Goal: Book appointment/travel/reservation

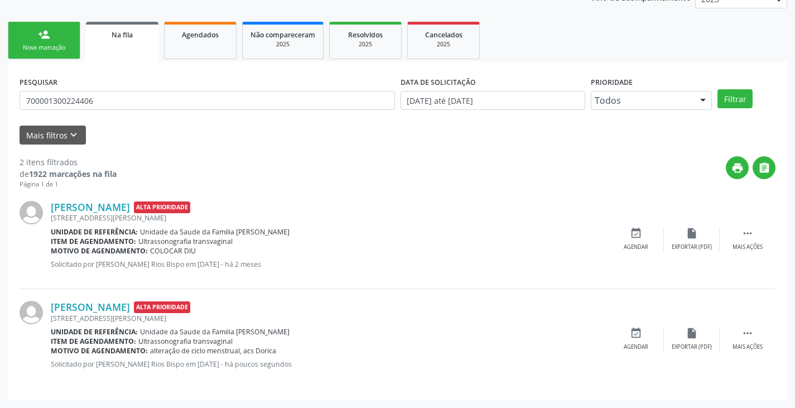
click at [51, 46] on div "Nova marcação" at bounding box center [44, 48] width 56 height 8
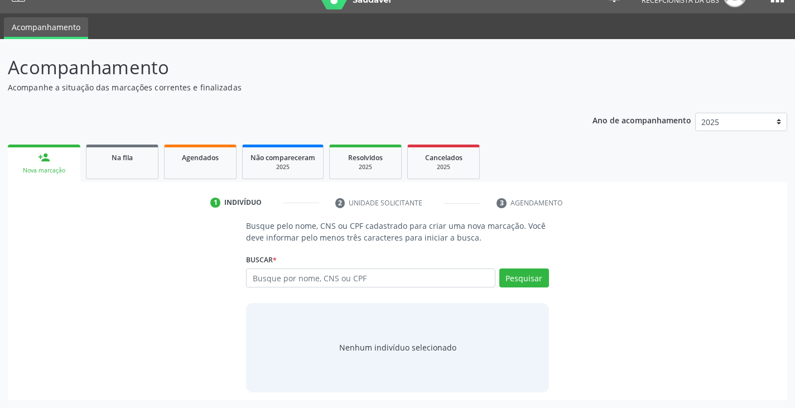
scroll to position [22, 0]
click at [354, 280] on input "text" at bounding box center [370, 277] width 249 height 19
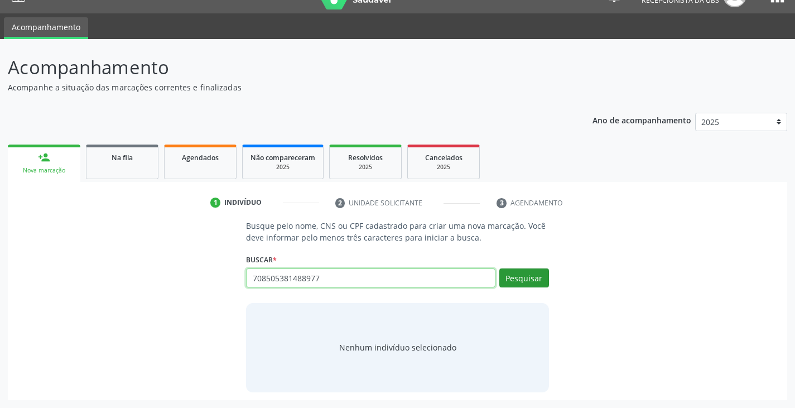
type input "708505381488977"
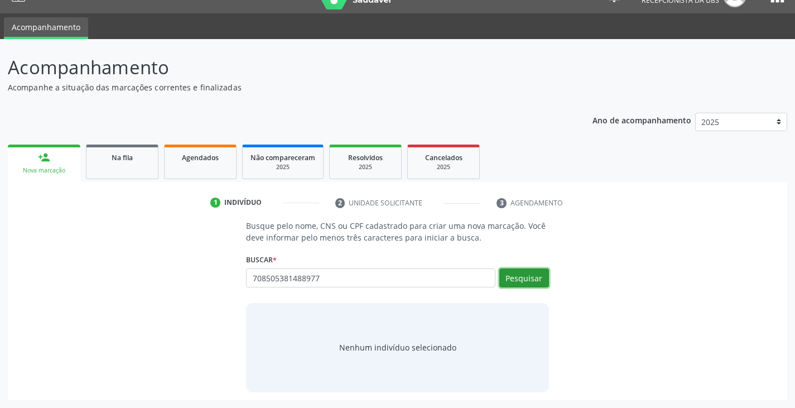
click at [523, 282] on button "Pesquisar" at bounding box center [525, 277] width 50 height 19
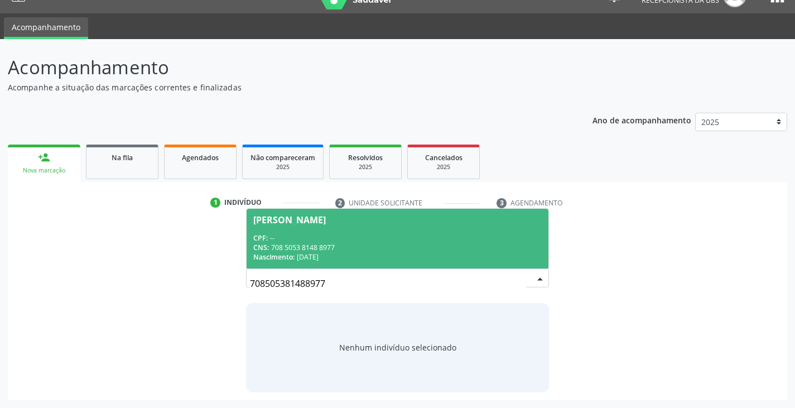
click at [355, 251] on div "CNS: 708 5053 8148 8977" at bounding box center [397, 247] width 288 height 9
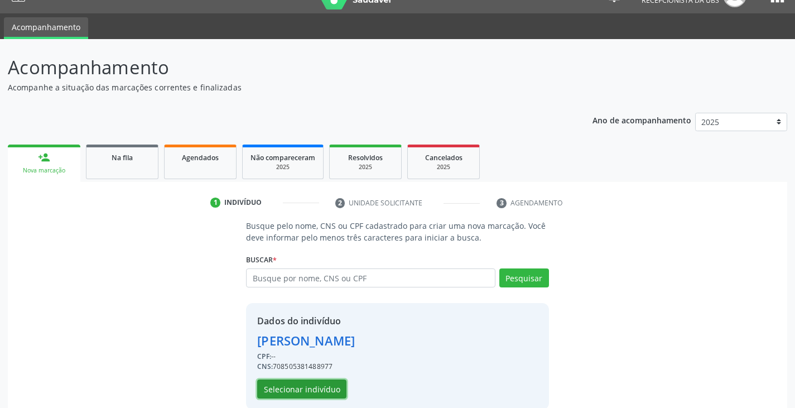
click at [322, 381] on button "Selecionar indivíduo" at bounding box center [301, 389] width 89 height 19
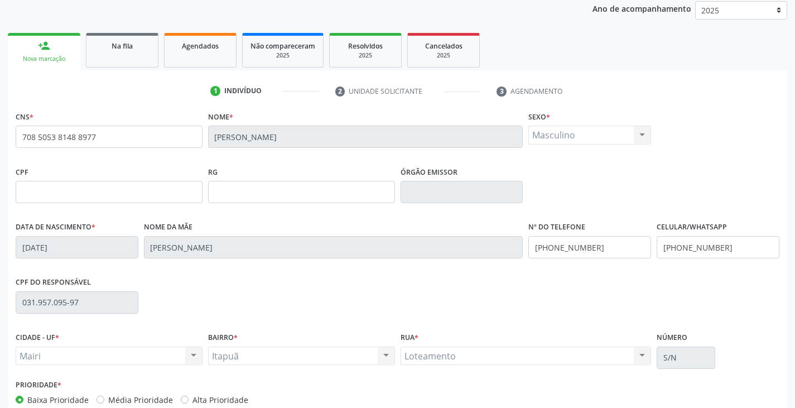
scroll to position [197, 0]
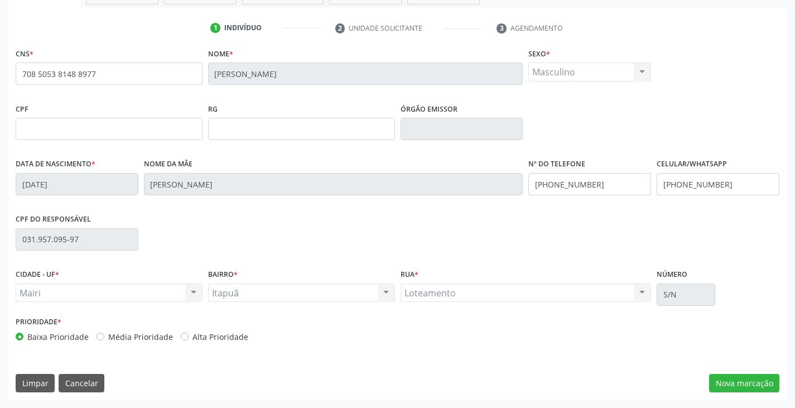
click at [202, 334] on label "Alta Prioridade" at bounding box center [221, 337] width 56 height 12
click at [189, 334] on input "Alta Prioridade" at bounding box center [185, 336] width 8 height 10
radio input "true"
click at [732, 379] on button "Nova marcação" at bounding box center [744, 383] width 70 height 19
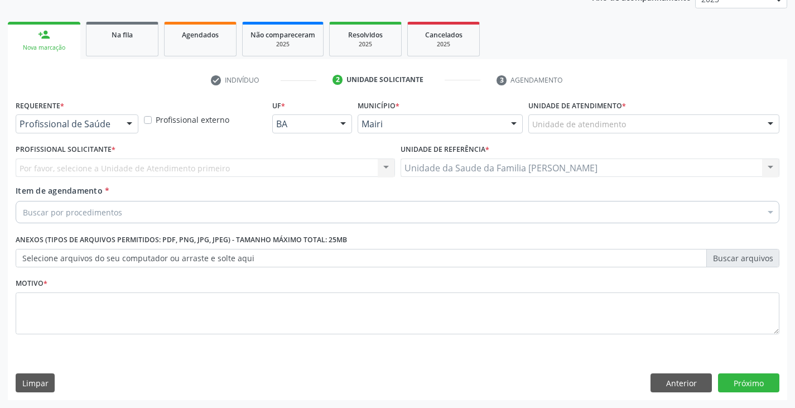
click at [551, 131] on div "Unidade de atendimento" at bounding box center [654, 123] width 251 height 19
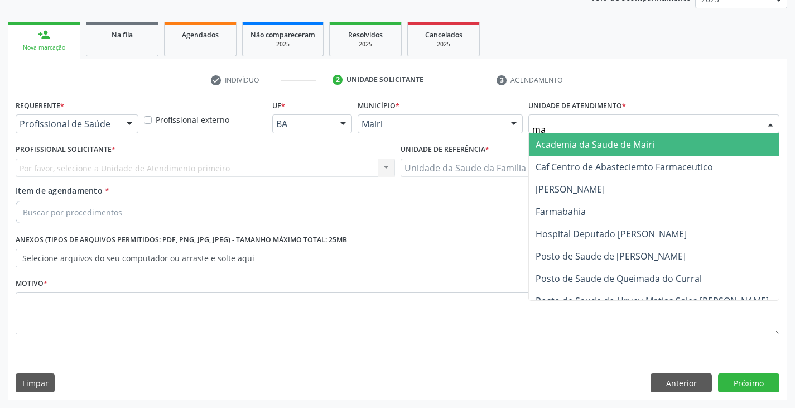
type input "mar"
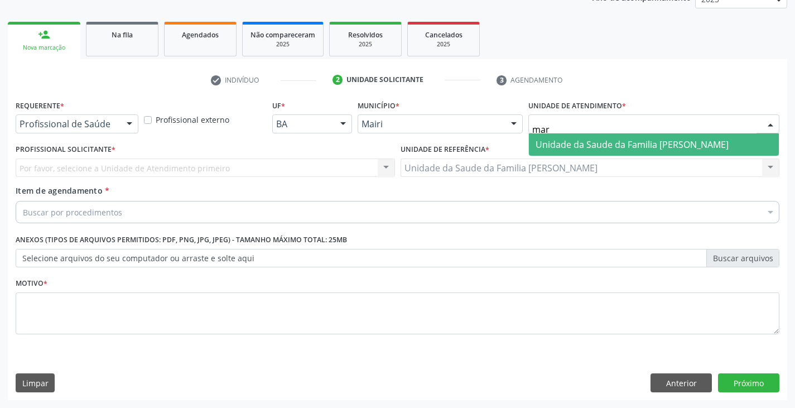
click at [552, 141] on span "Unidade da Saude da Familia [PERSON_NAME]" at bounding box center [632, 144] width 193 height 12
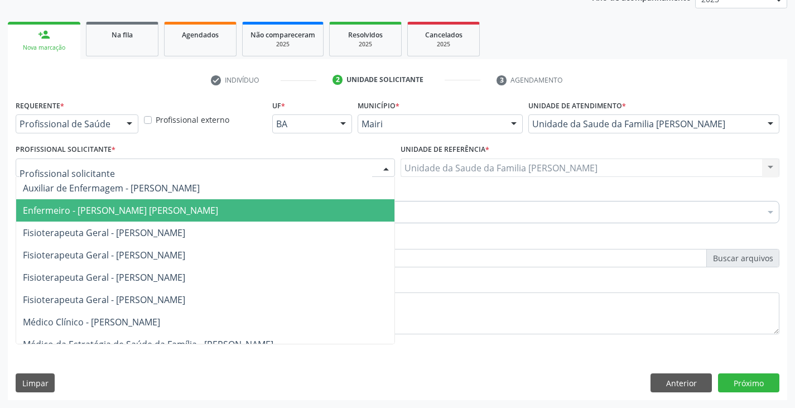
click at [70, 214] on span "Enfermeiro - [PERSON_NAME] [PERSON_NAME]" at bounding box center [120, 210] width 195 height 12
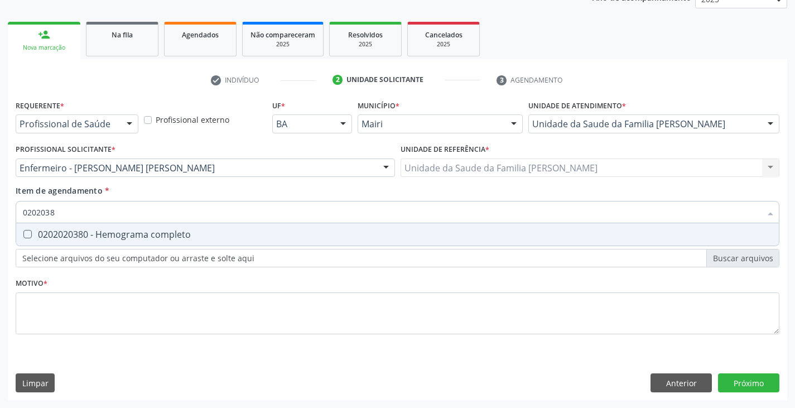
type input "02020380"
click at [79, 236] on div "0202020380 - Hemograma completo" at bounding box center [398, 234] width 750 height 9
checkbox completo "true"
type input "020203"
checkbox completo "false"
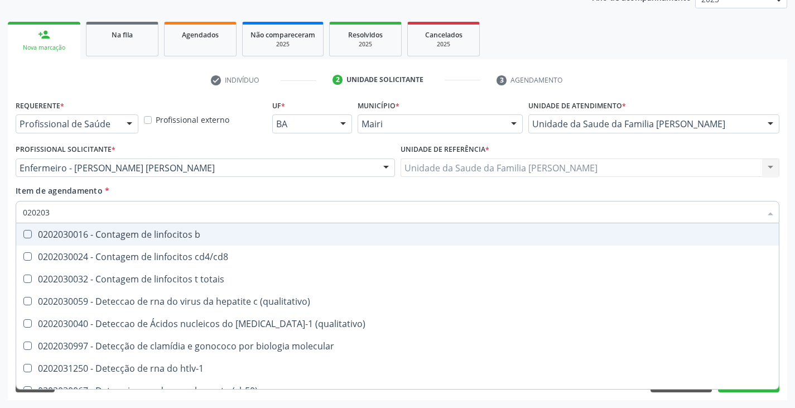
type input "02020"
checkbox completo "false"
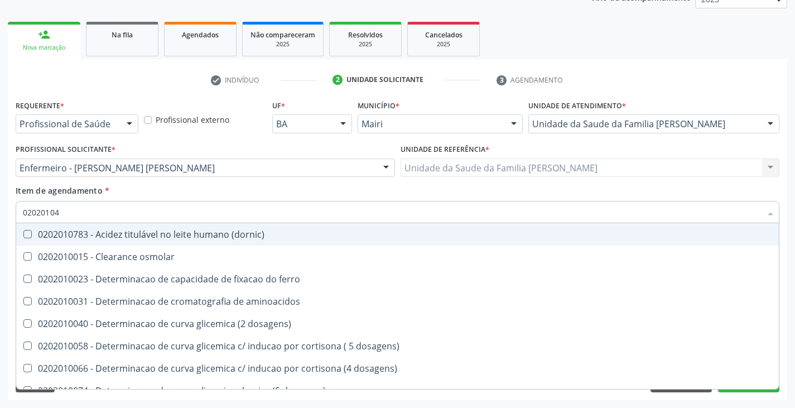
type input "020201047"
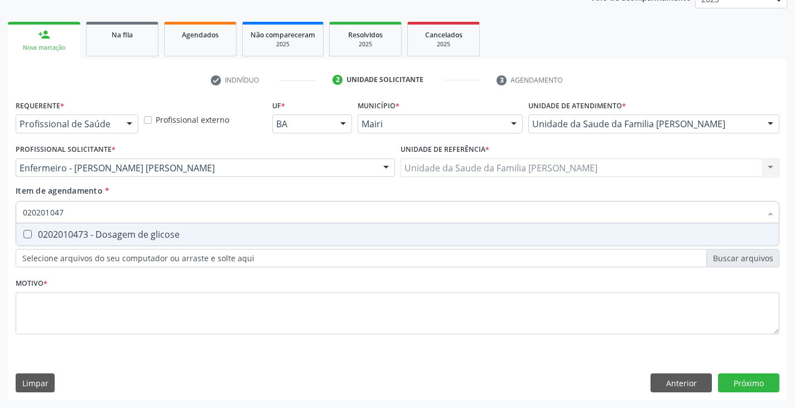
click at [80, 236] on div "0202010473 - Dosagem de glicose" at bounding box center [398, 234] width 750 height 9
checkbox glicose "true"
type input "02020104"
checkbox glicose "false"
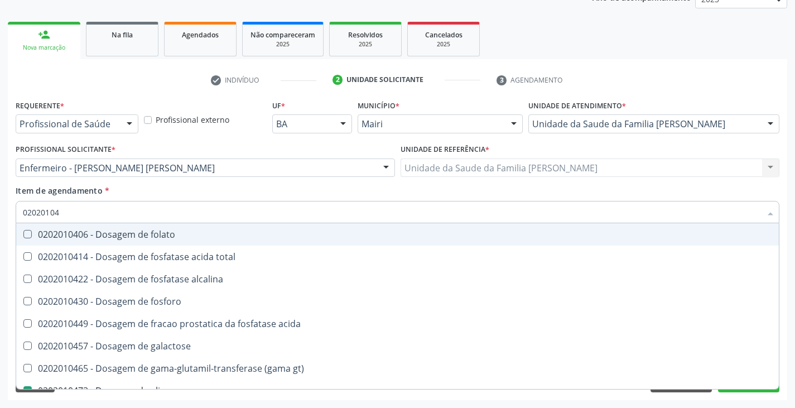
type input "0202010"
checkbox glicose "false"
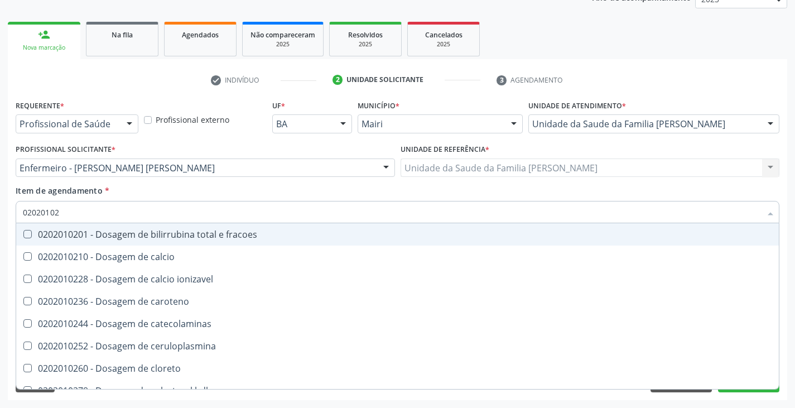
type input "020201029"
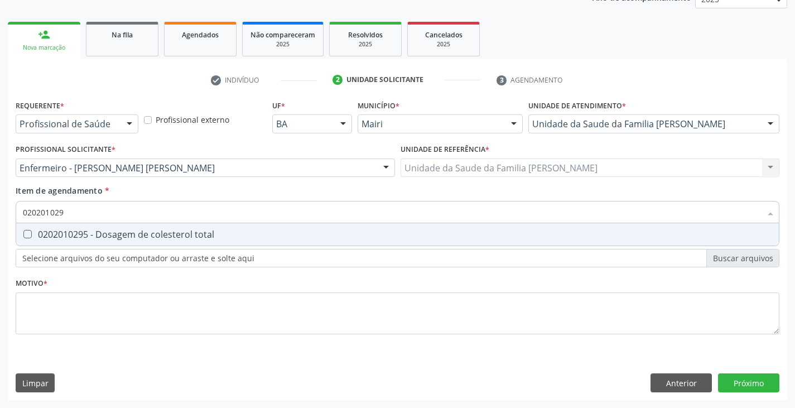
click at [80, 235] on div "0202010295 - Dosagem de colesterol total" at bounding box center [398, 234] width 750 height 9
checkbox total "true"
type input "02020102"
checkbox total "false"
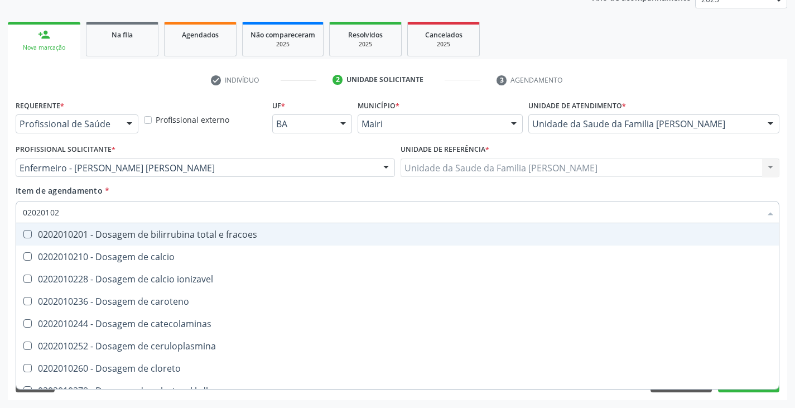
type input "020201028"
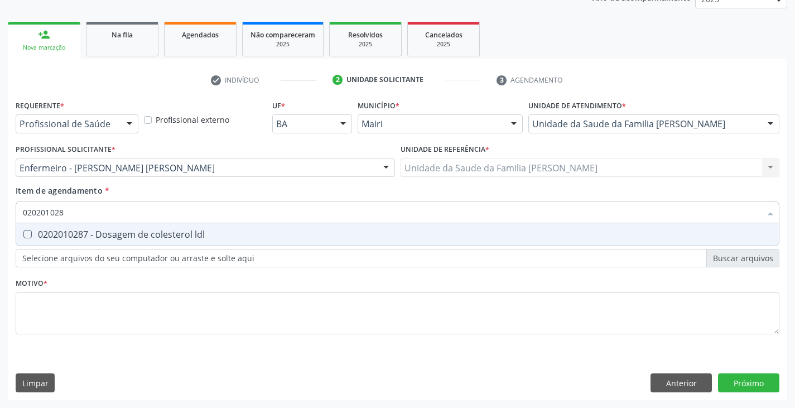
click at [80, 235] on div "0202010287 - Dosagem de colesterol ldl" at bounding box center [398, 234] width 750 height 9
checkbox ldl "true"
type input "02020102"
checkbox ldl "false"
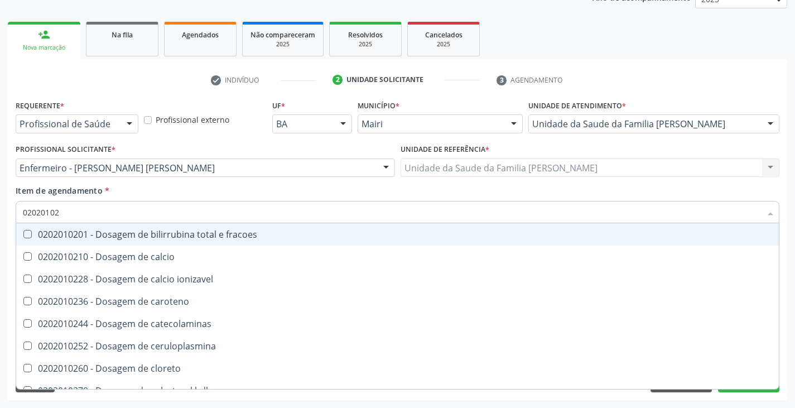
type input "020201027"
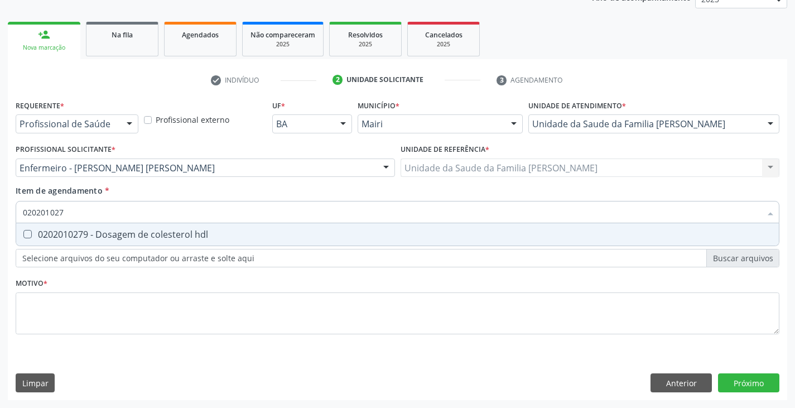
click at [81, 235] on div "0202010279 - Dosagem de colesterol hdl" at bounding box center [398, 234] width 750 height 9
checkbox hdl "true"
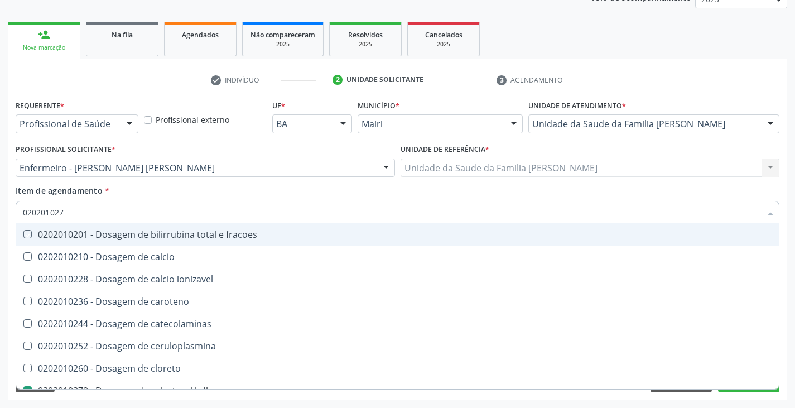
type input "02020102"
checkbox fracoes "false"
type input "0202010"
checkbox hdl "false"
checkbox ldl "false"
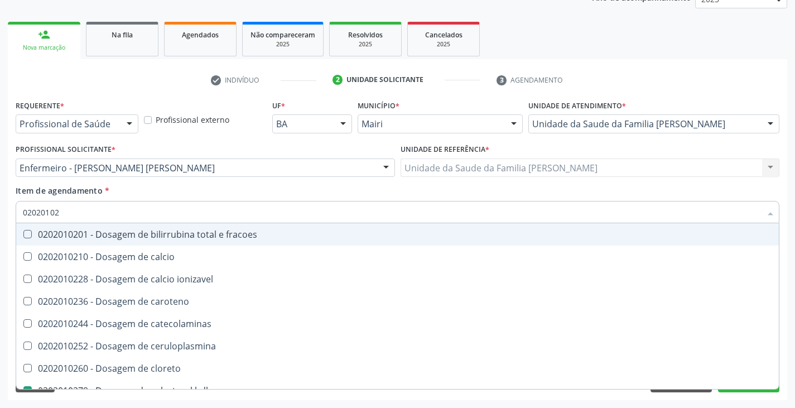
checkbox total "false"
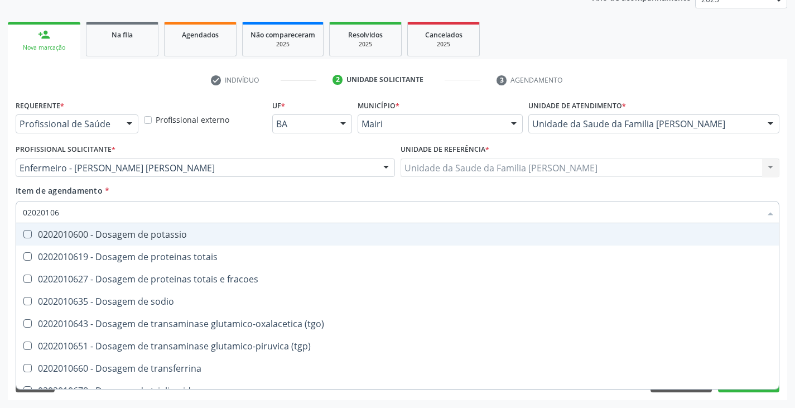
type input "020201067"
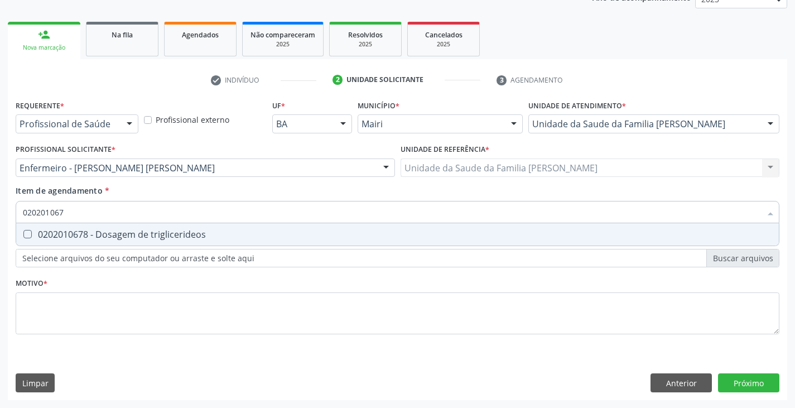
click at [81, 235] on div "0202010678 - Dosagem de triglicerideos" at bounding box center [398, 234] width 750 height 9
checkbox triglicerideos "true"
type input "02020106"
checkbox triglicerideos "false"
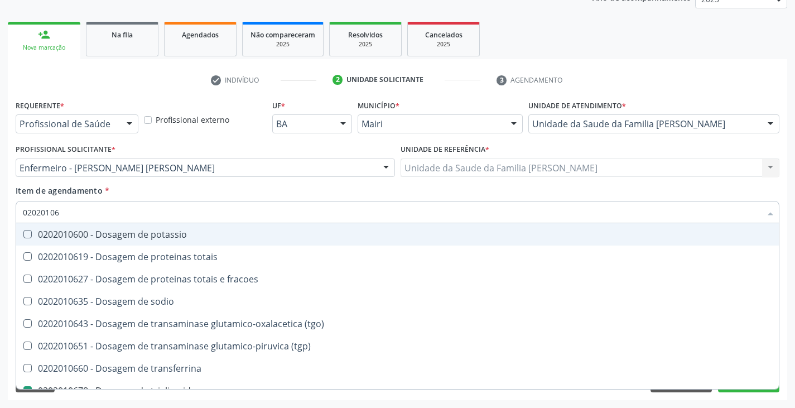
type input "0202010"
checkbox triglicerideos "false"
type input "020201031"
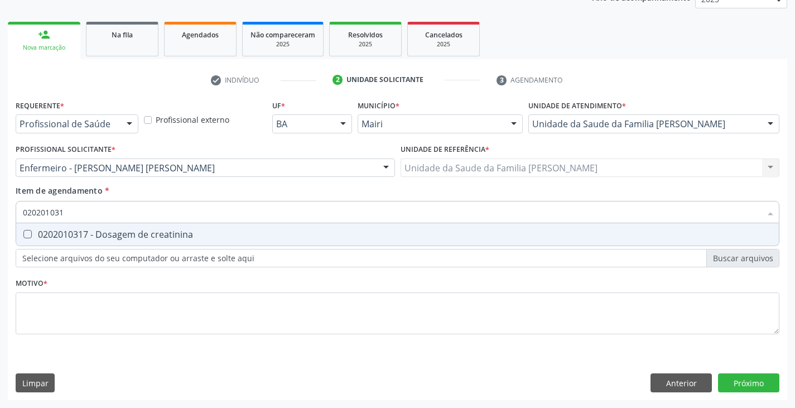
click at [84, 243] on span "0202010317 - Dosagem de creatinina" at bounding box center [397, 234] width 763 height 22
checkbox creatinina "true"
type input "02020103"
checkbox creatinina "false"
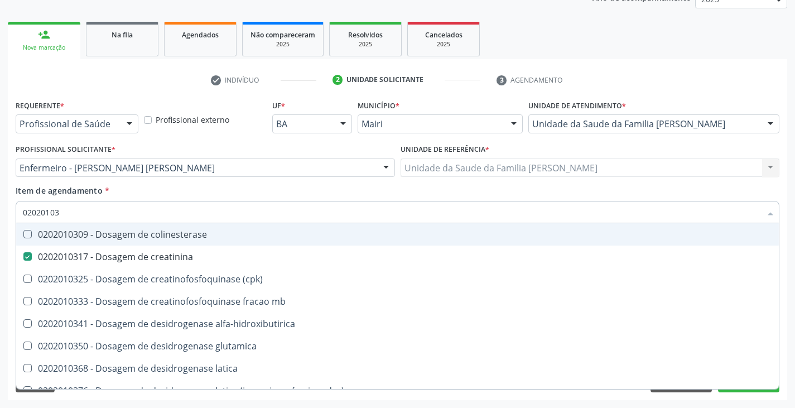
type input "0202010"
checkbox creatinina "false"
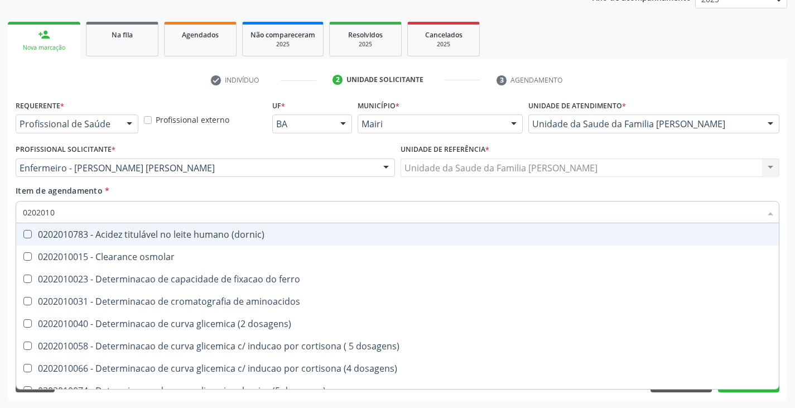
type input "02020106"
checkbox dosagens\) "true"
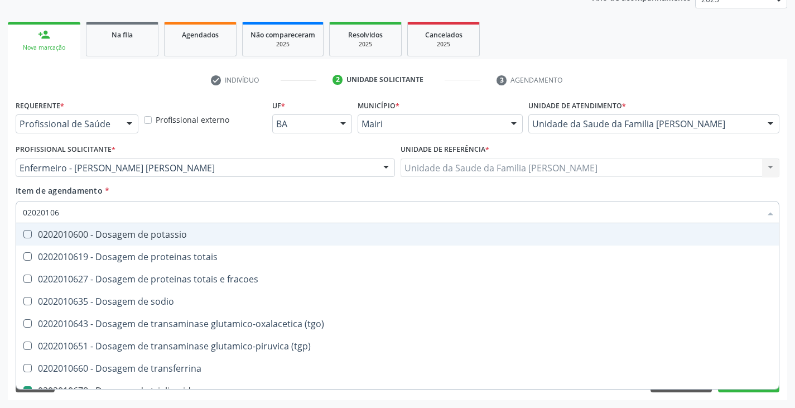
type input "020201064"
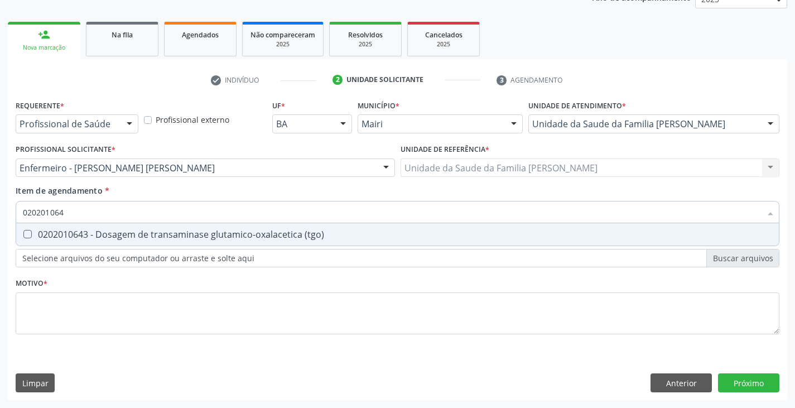
click at [66, 239] on div "0202010643 - Dosagem de transaminase glutamico-oxalacetica (tgo)" at bounding box center [398, 234] width 750 height 9
checkbox \(tgo\) "true"
type input "02020106"
checkbox \(tgo\) "false"
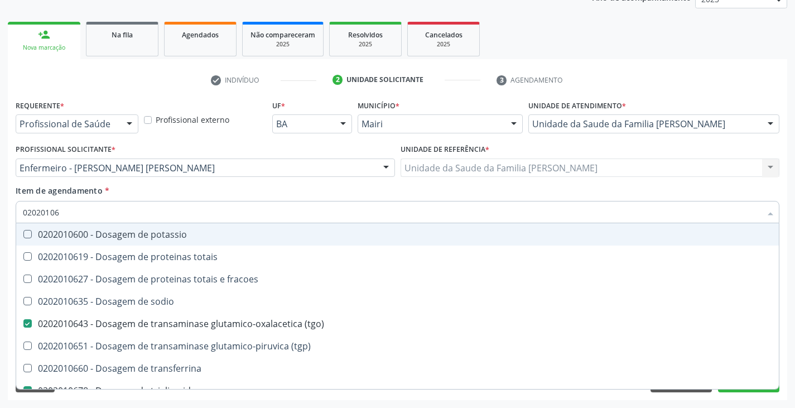
type input "020201065"
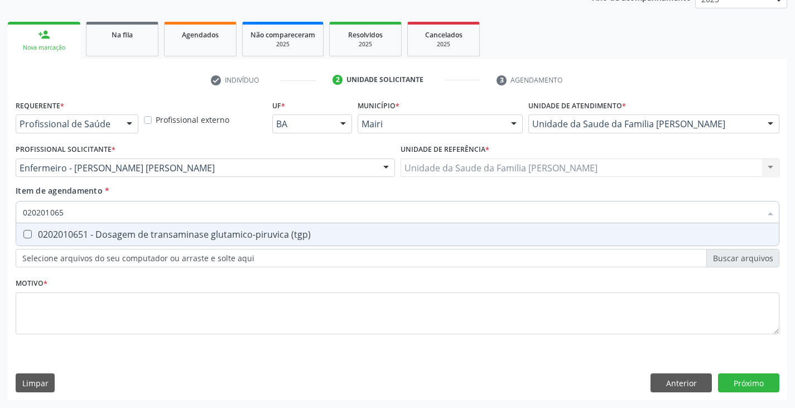
click at [66, 239] on div "0202010651 - Dosagem de transaminase glutamico-piruvica (tgp)" at bounding box center [398, 234] width 750 height 9
checkbox \(tgp\) "true"
type input "02020106"
checkbox \(tgp\) "false"
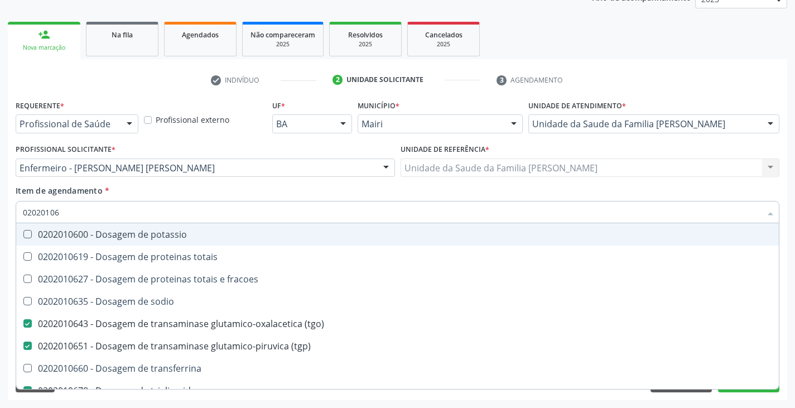
type input "0202010"
checkbox \(tgo\) "false"
checkbox \(tgp\) "false"
checkbox triglicerideos "false"
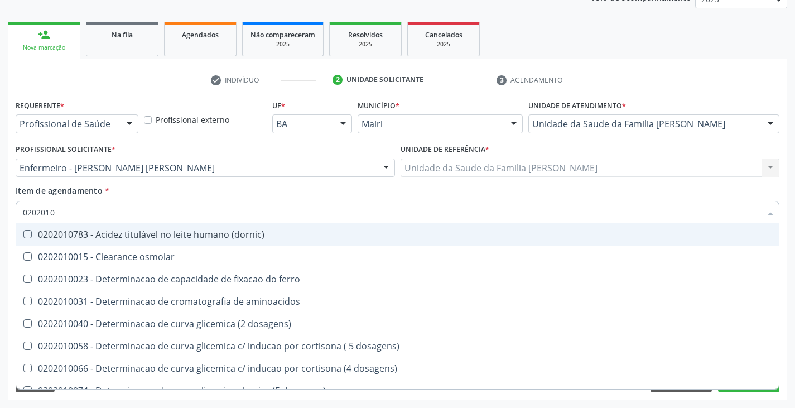
type input "020201"
checkbox hdl "false"
checkbox ldl "false"
checkbox total "false"
checkbox creatinina "false"
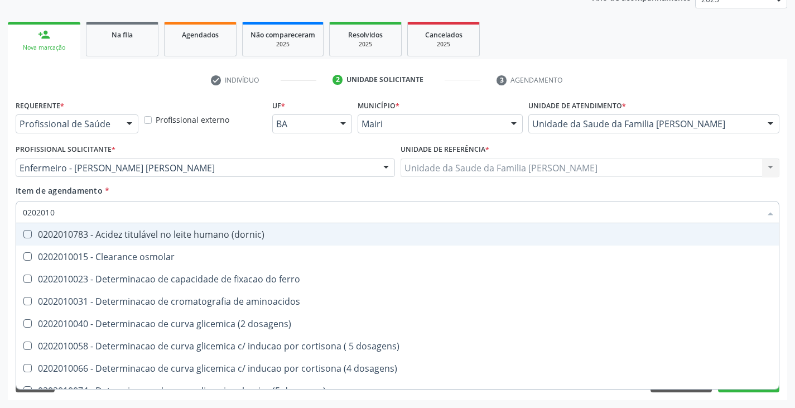
checkbox alfa-hidroxibutirica "true"
checkbox glutamica "true"
checkbox latica "true"
checkbox ferritina "true"
checkbox glicose "false"
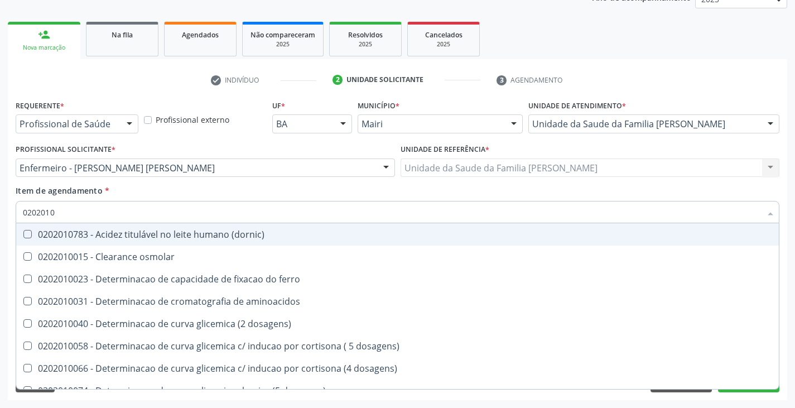
checkbox magnesio "true"
checkbox \(tgo\) "false"
checkbox \(tgp\) "false"
checkbox triglicerideos "false"
checkbox \) "true"
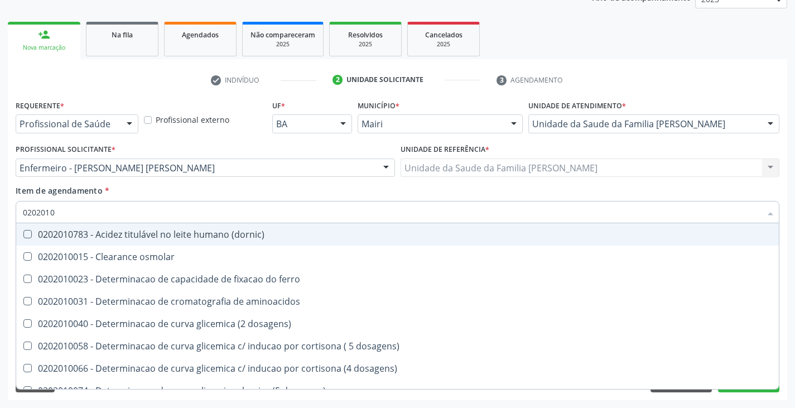
checkbox d-xilose "true"
type input "02020"
checkbox hdl "false"
checkbox ldl "false"
checkbox total "false"
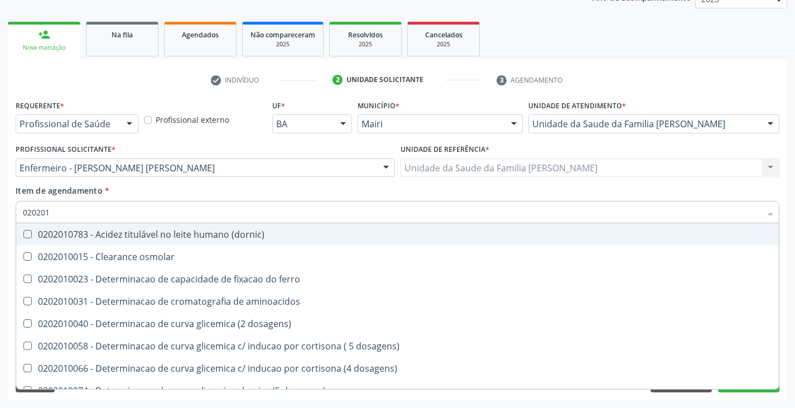
checkbox creatinina "false"
checkbox glicose "false"
checkbox \(tgo\) "false"
checkbox \(tgp\) "false"
checkbox triglicerideos "false"
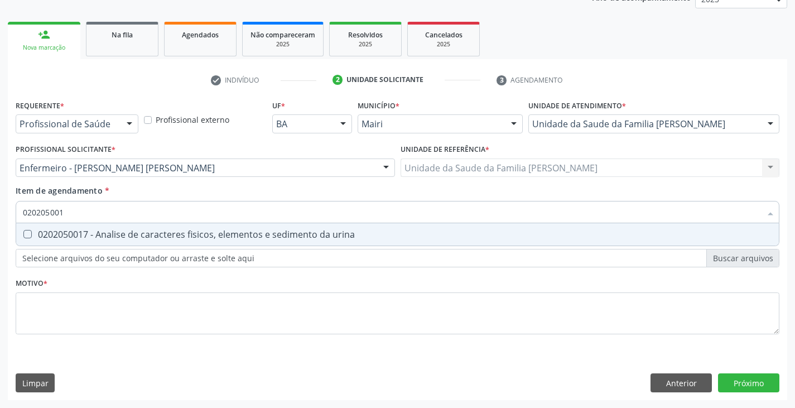
type input "0202050017"
click at [66, 239] on div "0202050017 - Analise de caracteres fisicos, elementos e sedimento da urina" at bounding box center [398, 234] width 750 height 9
checkbox urina "true"
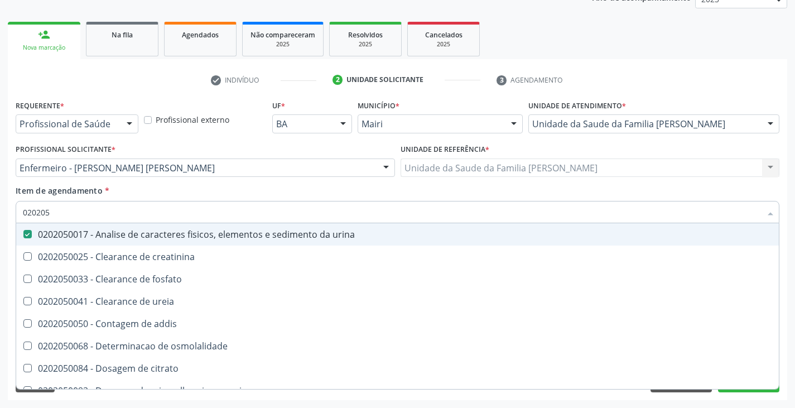
type input "02020"
checkbox urina "false"
checkbox ureia "true"
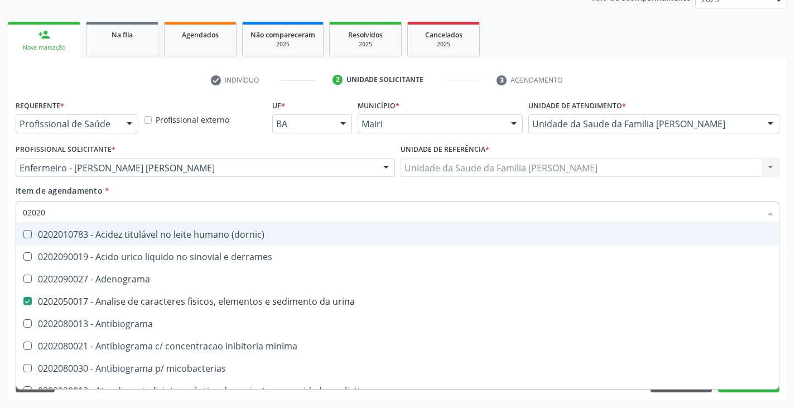
type input "020204"
checkbox urina "false"
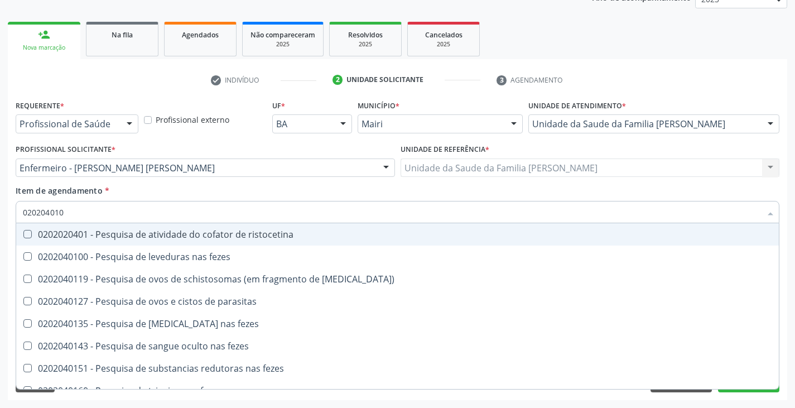
type input "0202040100"
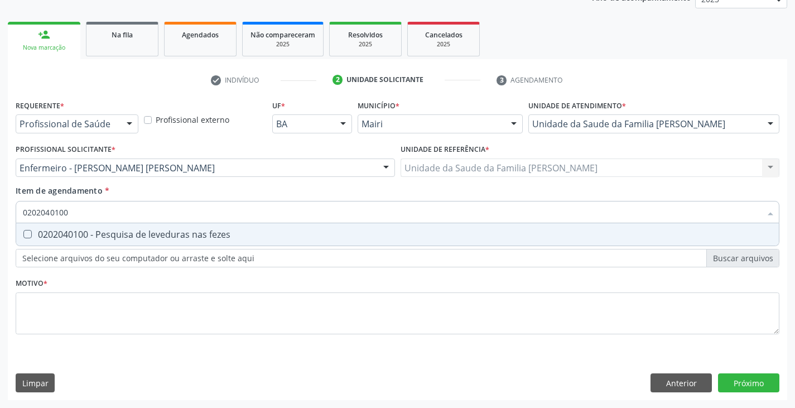
click at [66, 239] on div "0202040100 - Pesquisa de leveduras nas fezes" at bounding box center [398, 234] width 750 height 9
checkbox fezes "true"
type input "0202040"
checkbox fezes "false"
type input "0"
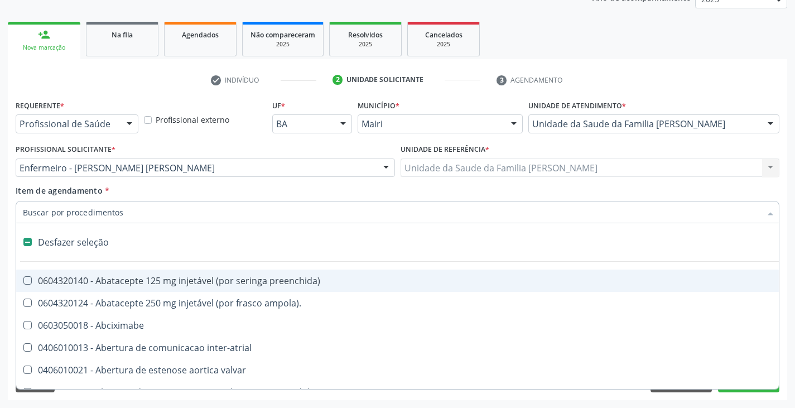
type input "f"
checkbox reabilitacao "true"
checkbox urina "false"
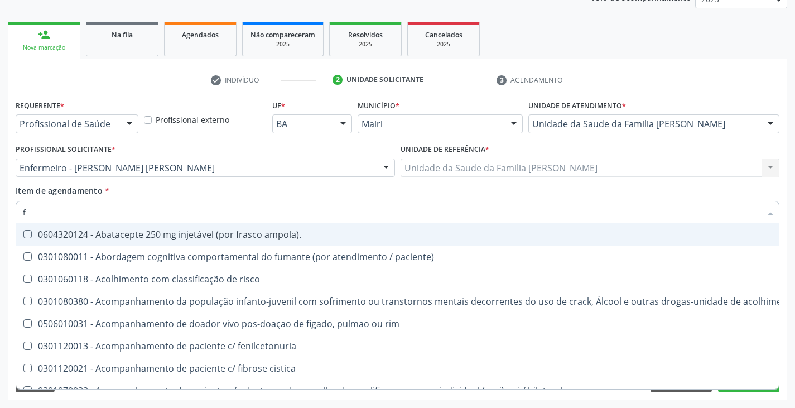
type input "fe"
checkbox urina "false"
checkbox respiratória "true"
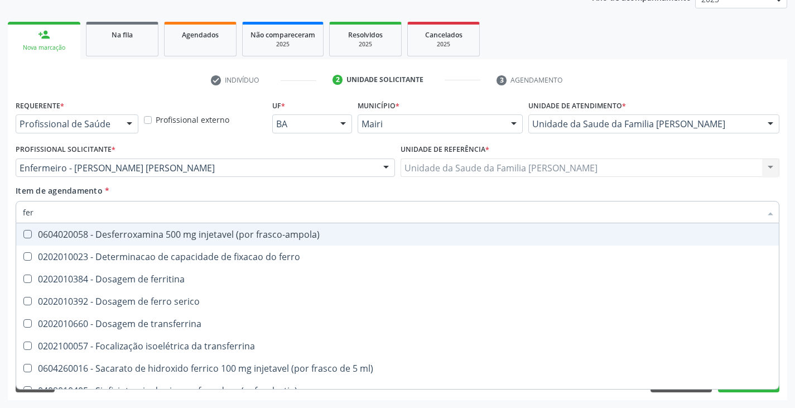
type input "ferr"
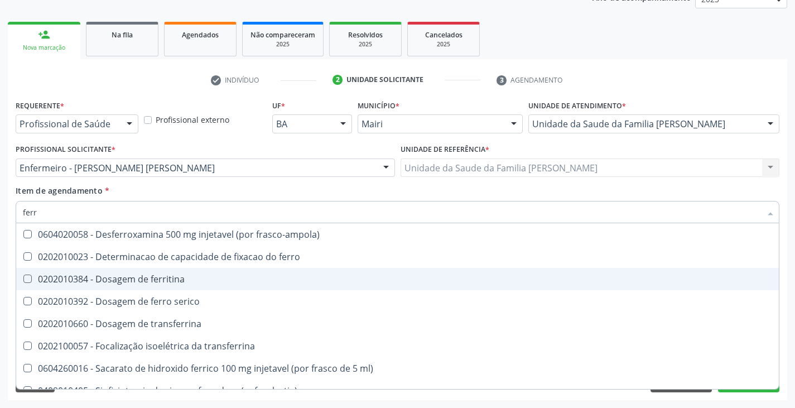
click at [99, 278] on div "0202010384 - Dosagem de ferritina" at bounding box center [398, 279] width 750 height 9
checkbox ferritina "true"
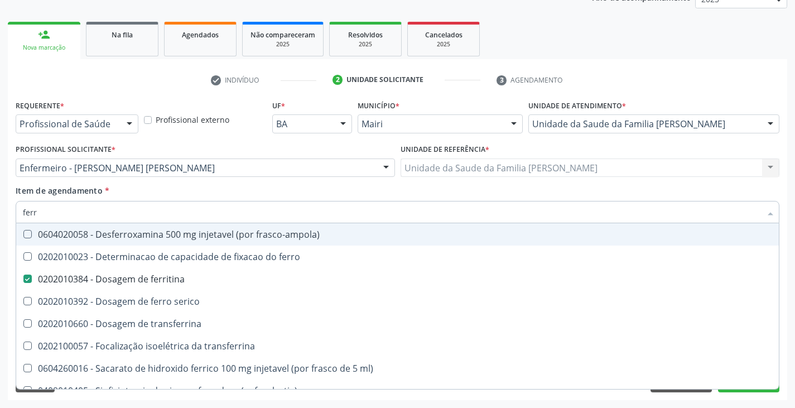
click at [115, 194] on div "Item de agendamento * ferr Desfazer seleção 0604020058 - Desferroxamina 500 mg …" at bounding box center [398, 202] width 764 height 35
checkbox ferro "true"
checkbox serico "true"
checkbox transferrina "true"
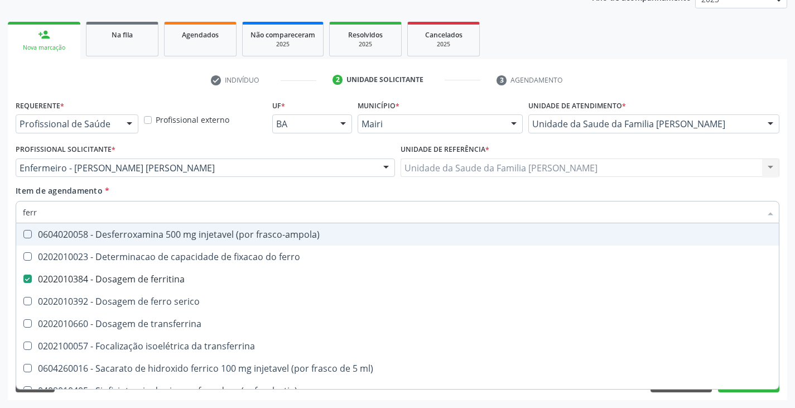
checkbox ml\) "true"
checkbox \(nefroplastia\) "true"
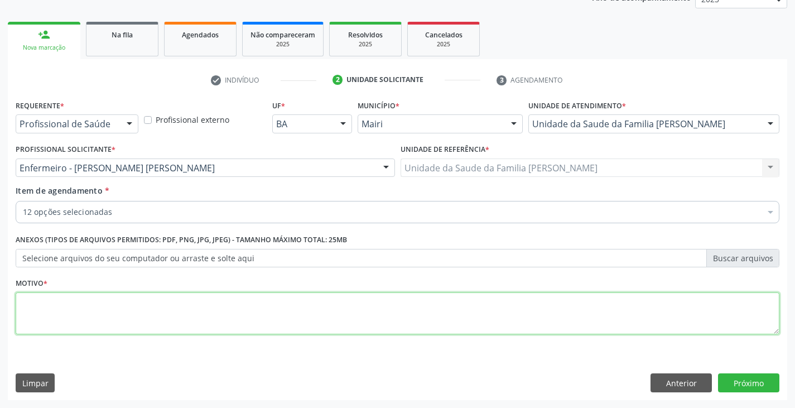
click at [130, 307] on textarea at bounding box center [398, 313] width 764 height 42
type textarea "avaliação"
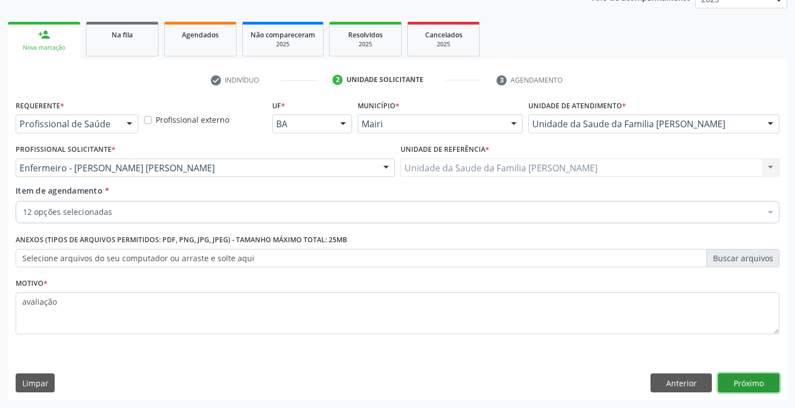
click at [741, 380] on button "Próximo" at bounding box center [748, 382] width 61 height 19
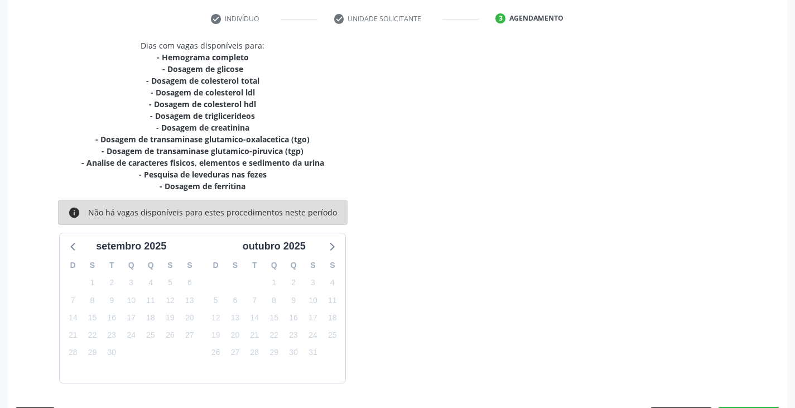
scroll to position [239, 0]
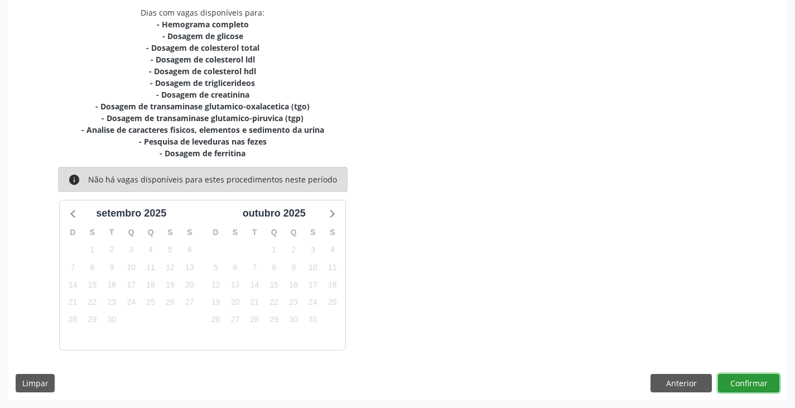
click at [753, 387] on button "Confirmar" at bounding box center [748, 383] width 61 height 19
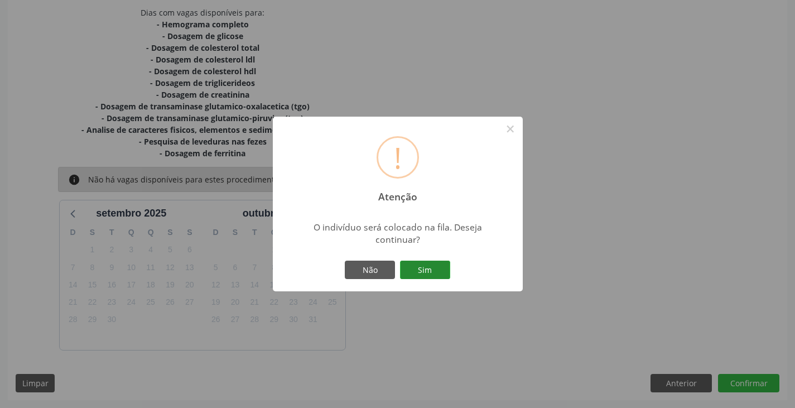
click at [420, 271] on button "Sim" at bounding box center [425, 270] width 50 height 19
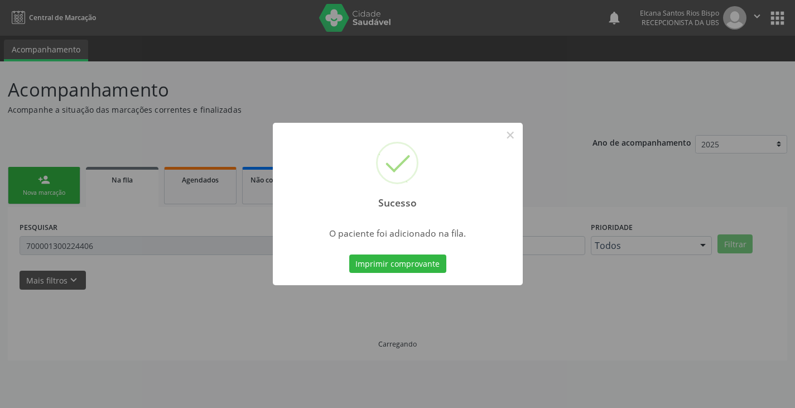
scroll to position [0, 0]
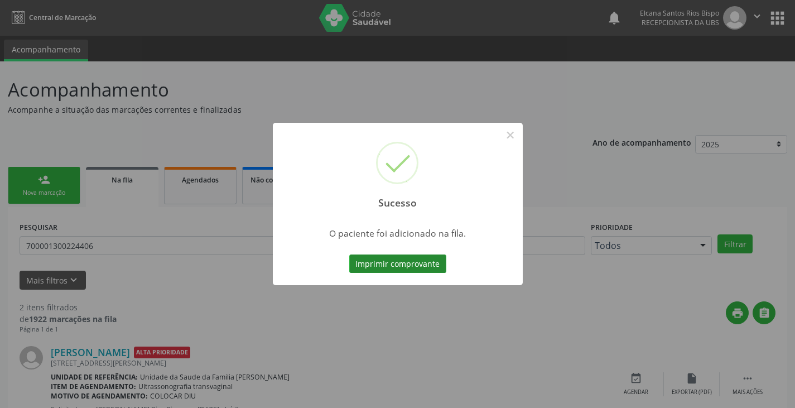
click at [437, 265] on button "Imprimir comprovante" at bounding box center [397, 264] width 97 height 19
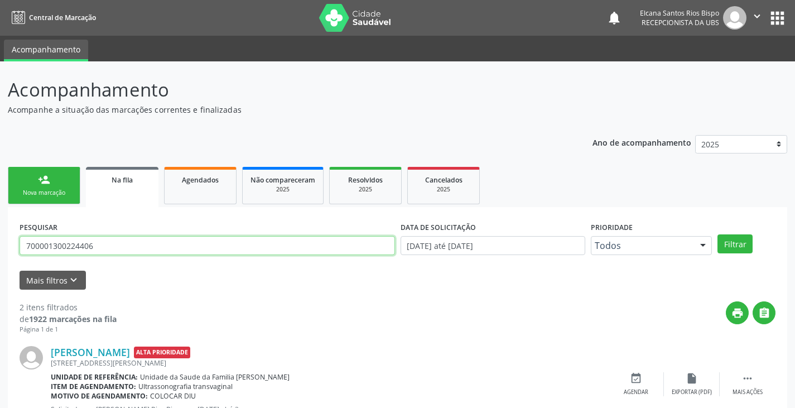
drag, startPoint x: 105, startPoint y: 251, endPoint x: 0, endPoint y: 256, distance: 105.6
click at [0, 252] on div "Acompanhamento Acompanhe a situação das marcações correntes e finalizadas Relat…" at bounding box center [397, 307] width 795 height 492
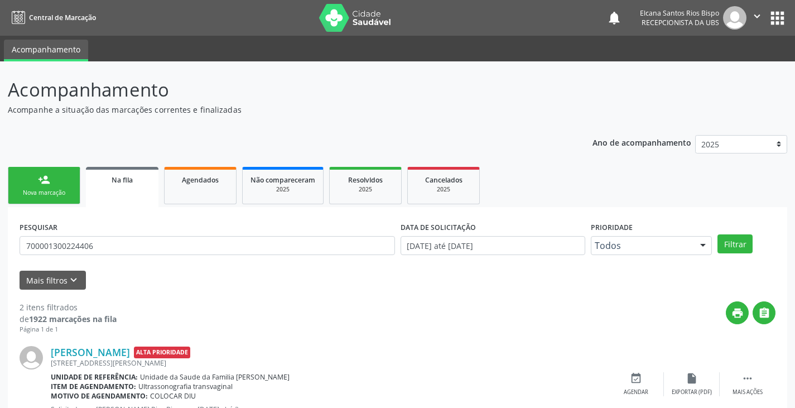
click at [0, 254] on div "Acompanhamento Acompanhe a situação das marcações correntes e finalizadas Relat…" at bounding box center [397, 307] width 795 height 492
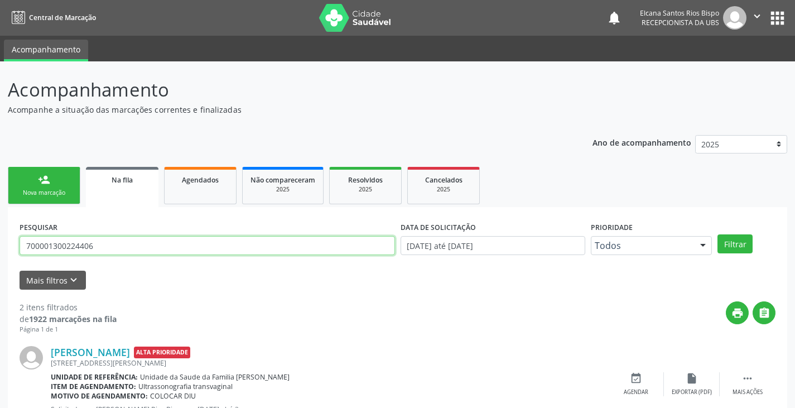
drag, startPoint x: 101, startPoint y: 247, endPoint x: 11, endPoint y: 251, distance: 90.5
click at [11, 251] on div "PESQUISAR 700001300224406 DATA DE SOLICITAÇÃO [DATE] até [DATE] Prioridade Todo…" at bounding box center [398, 376] width 780 height 338
paste input "8 5053 8148 8977"
type input "708 5053 8148 8977"
click at [718, 234] on button "Filtrar" at bounding box center [735, 243] width 35 height 19
